Goal: Navigation & Orientation: Find specific page/section

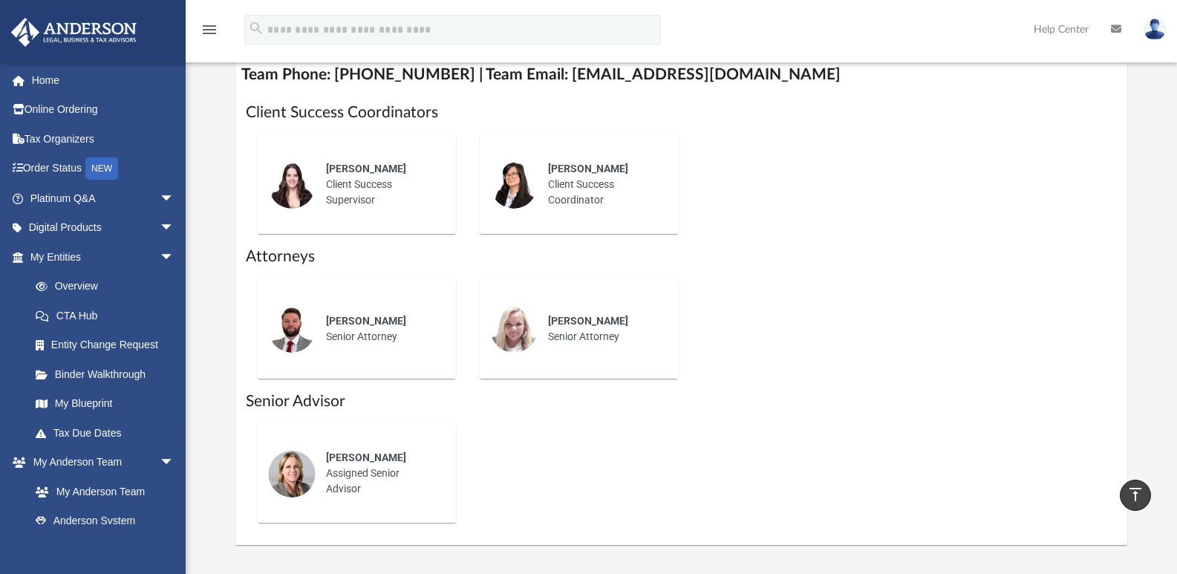
scroll to position [594, 0]
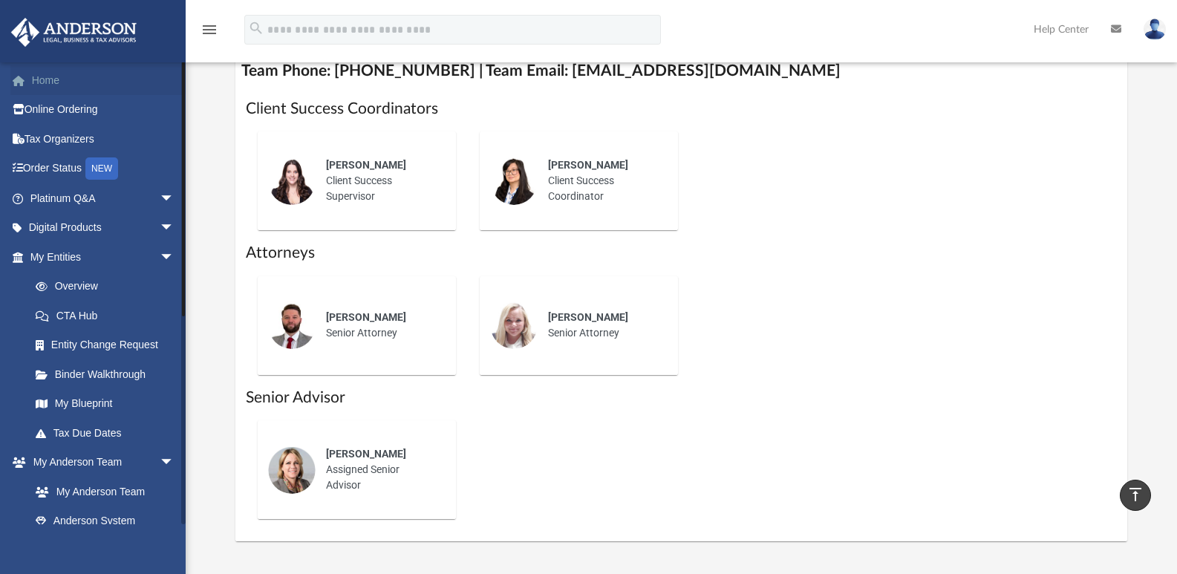
click at [39, 75] on link "Home" at bounding box center [103, 80] width 186 height 30
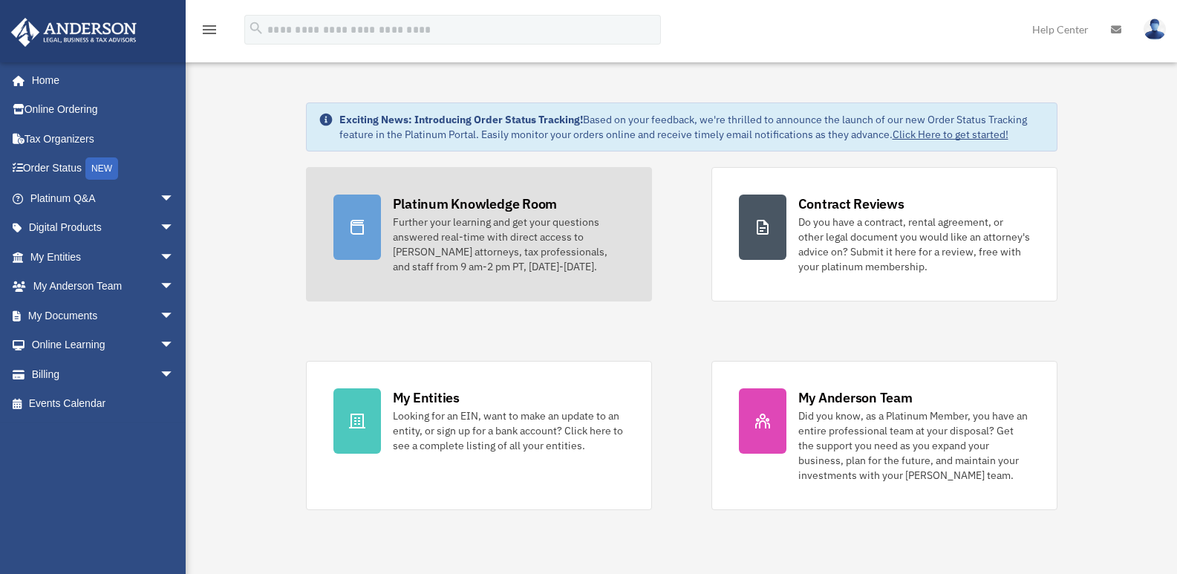
click at [468, 209] on div "Platinum Knowledge Room" at bounding box center [475, 204] width 165 height 19
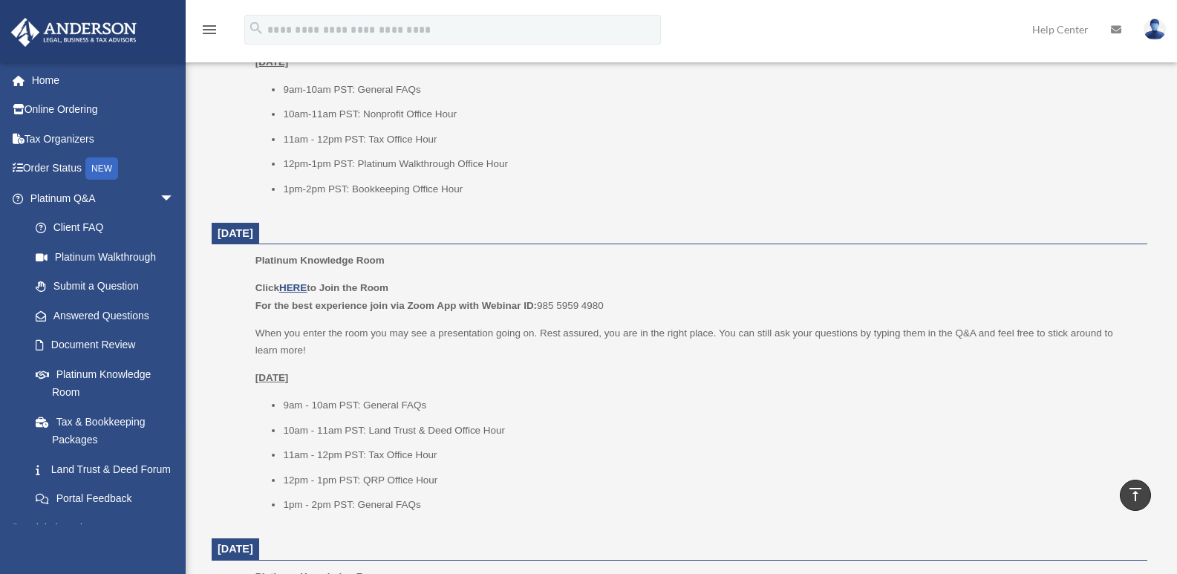
scroll to position [742, 0]
click at [293, 284] on u "HERE" at bounding box center [292, 288] width 27 height 11
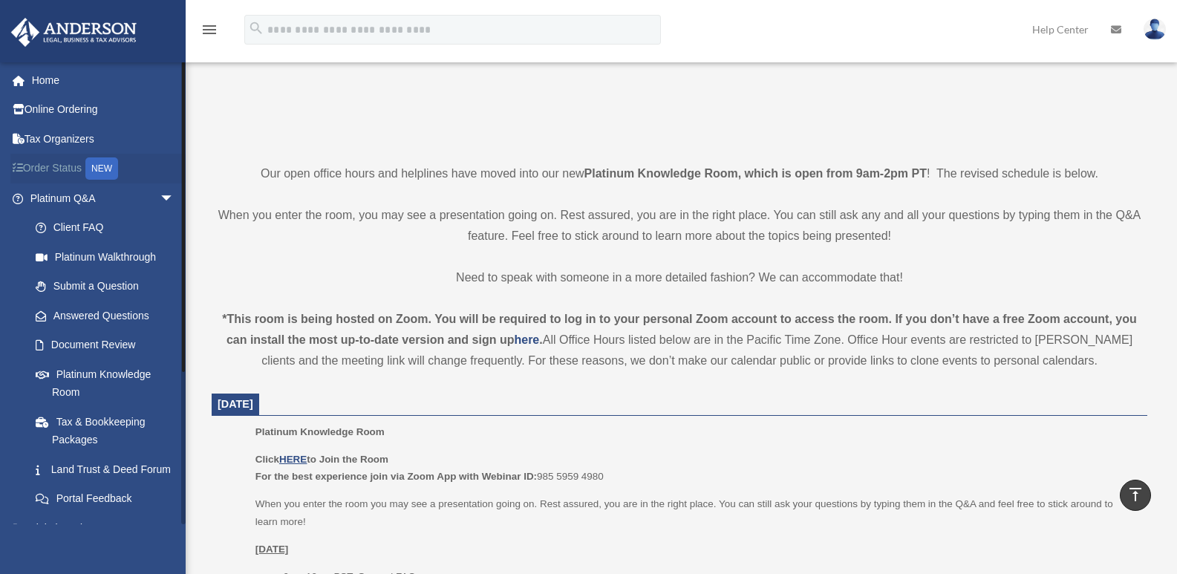
scroll to position [148, 0]
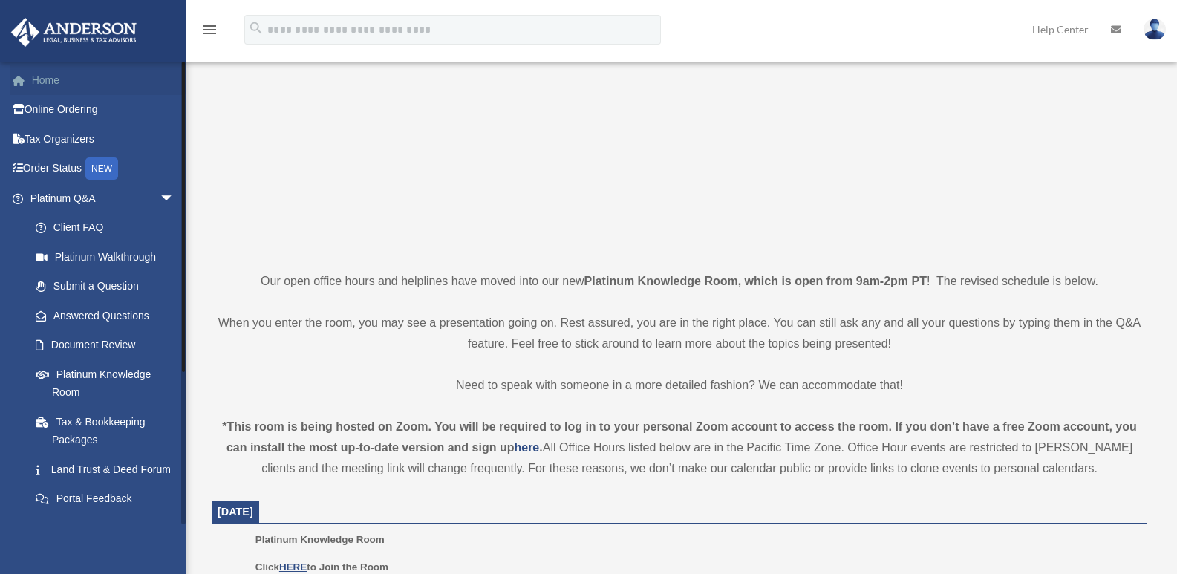
click at [45, 82] on link "Home" at bounding box center [103, 80] width 186 height 30
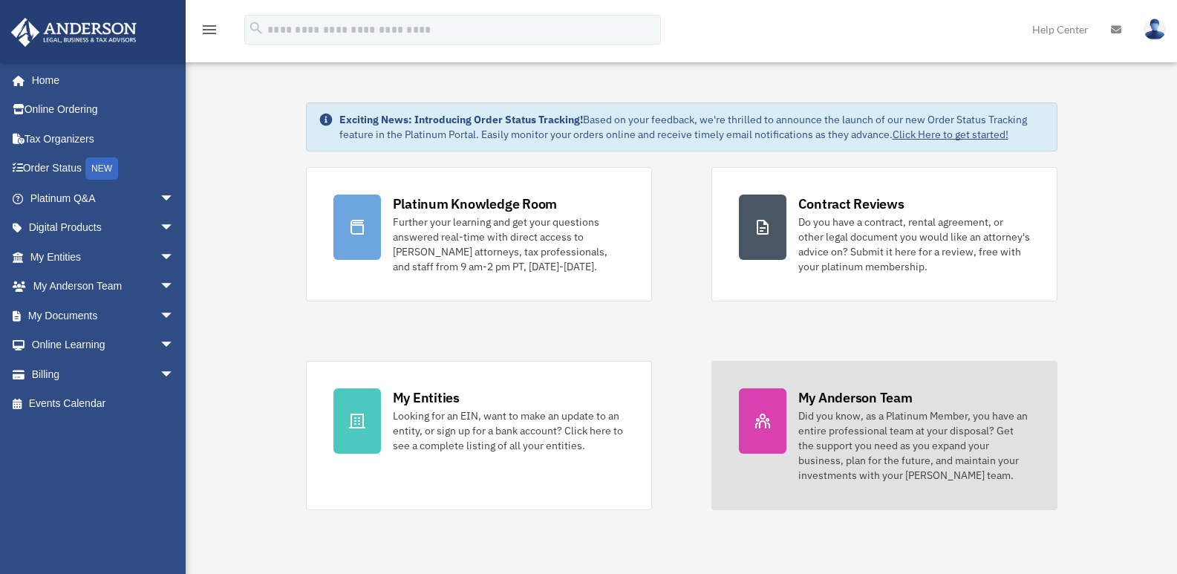
click at [834, 416] on div "Did you know, as a Platinum Member, you have an entire professional team at you…" at bounding box center [914, 445] width 232 height 74
